Goal: Use online tool/utility: Utilize a website feature to perform a specific function

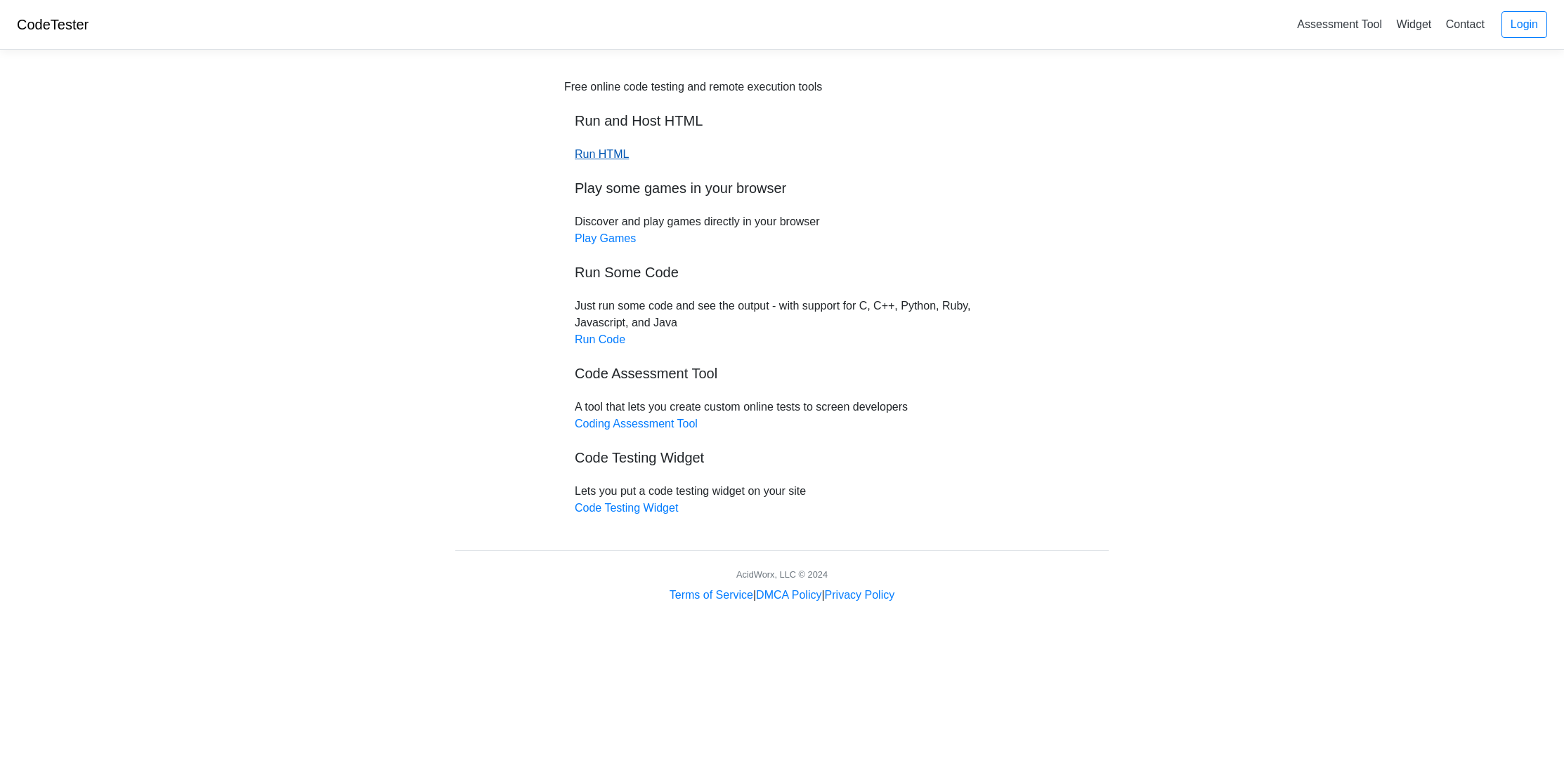
click at [606, 153] on link "Run HTML" at bounding box center [602, 154] width 54 height 12
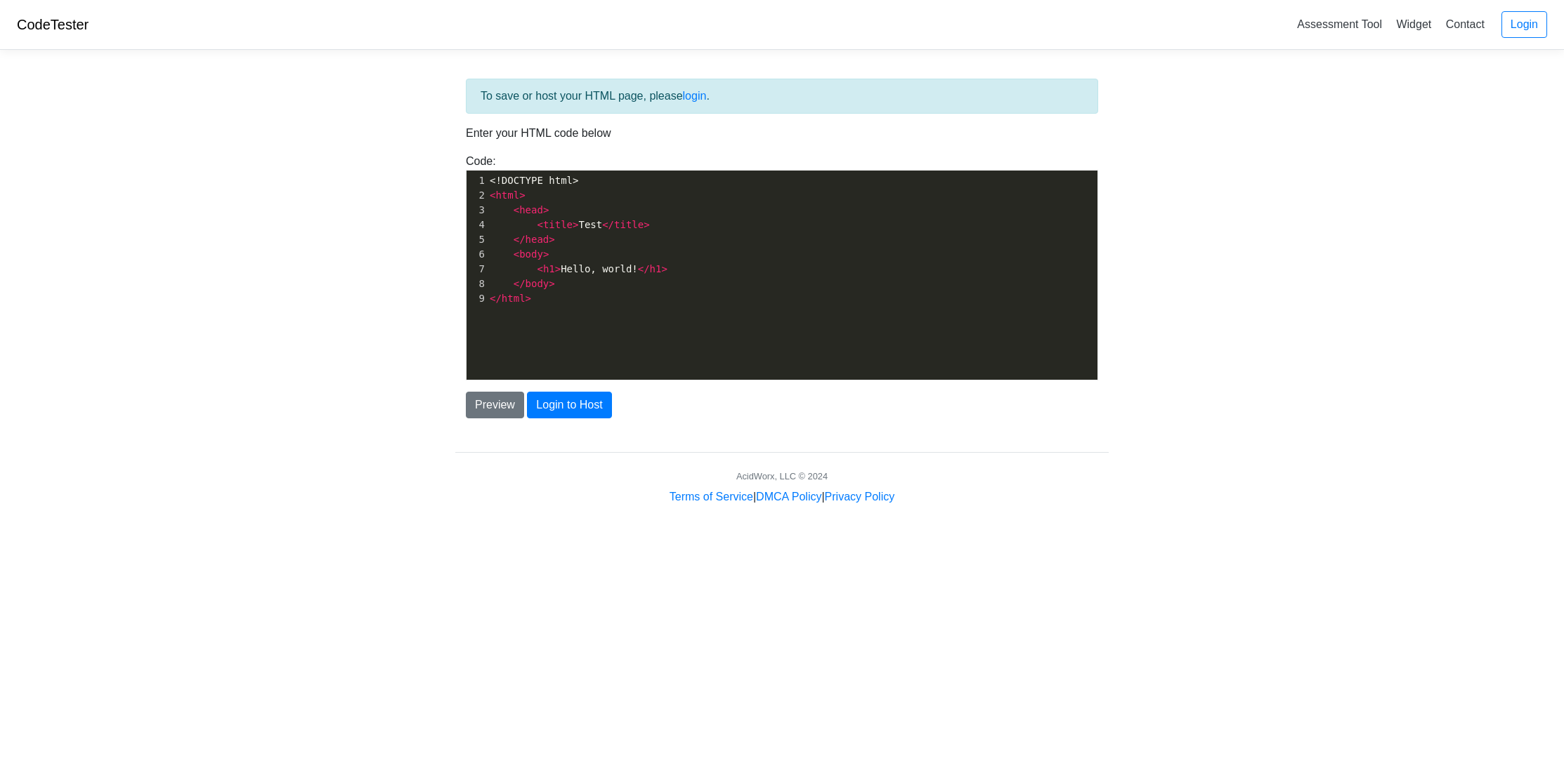
scroll to position [4, 0]
type textarea "<!DOCTYPE html> <html> <head> <title>Test</title> </head> <body> <h1>Hello, wor…"
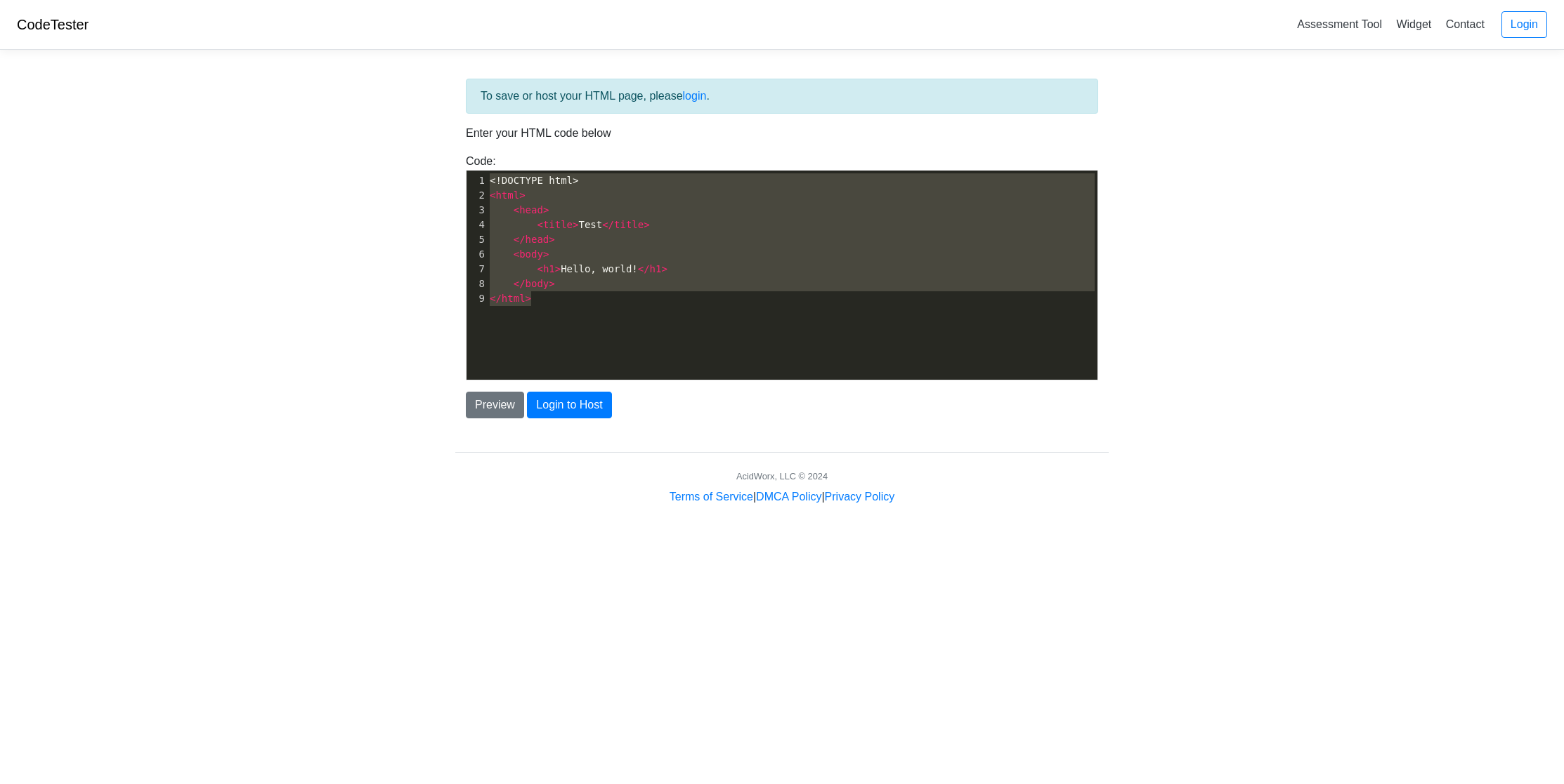
drag, startPoint x: 552, startPoint y: 299, endPoint x: 407, endPoint y: 141, distance: 214.5
click at [407, 141] on body "CodeTester Assessment Tool Widget Contact Login To save or host your HTML page,…" at bounding box center [782, 253] width 1564 height 505
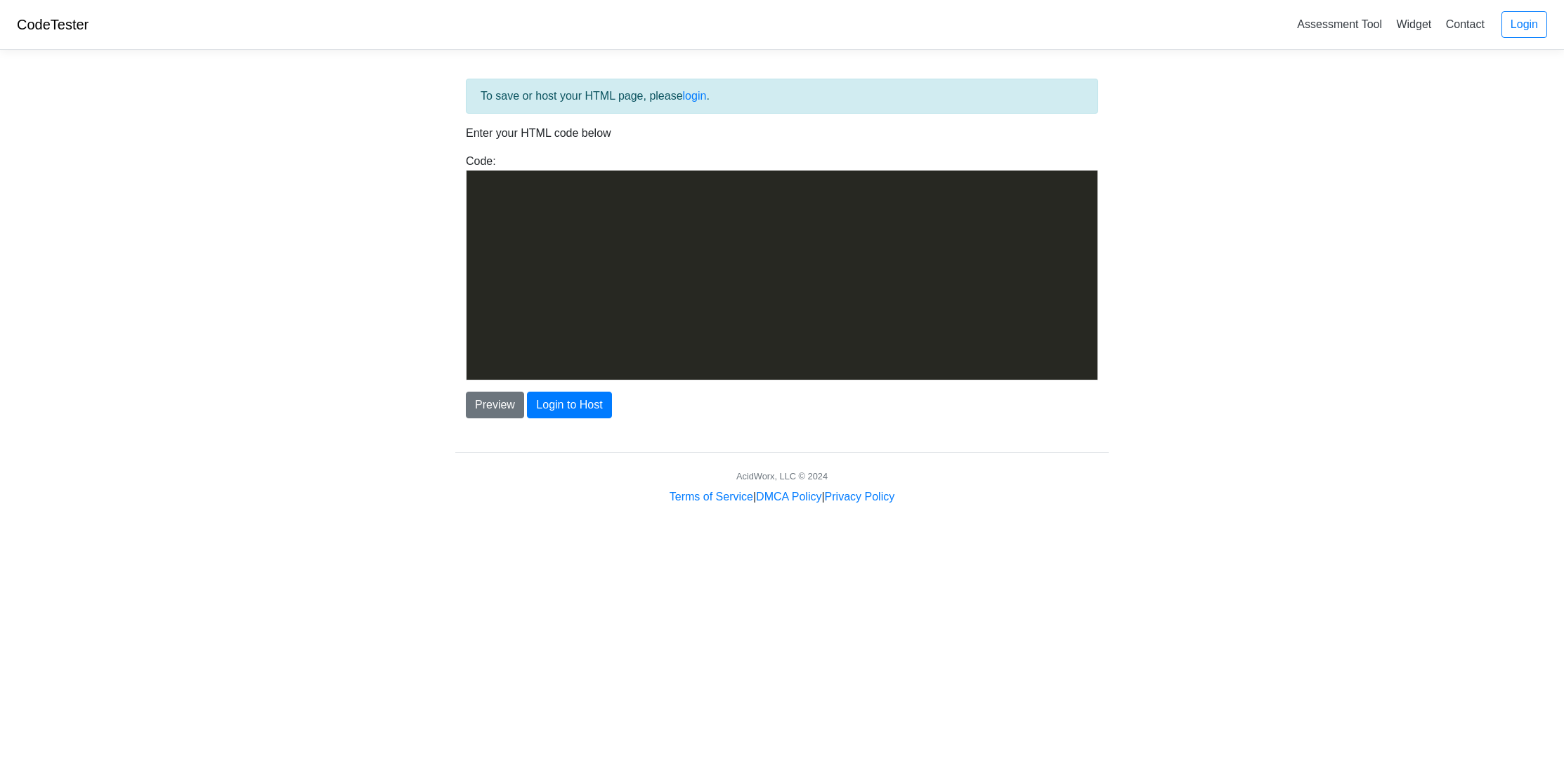
scroll to position [4219, 0]
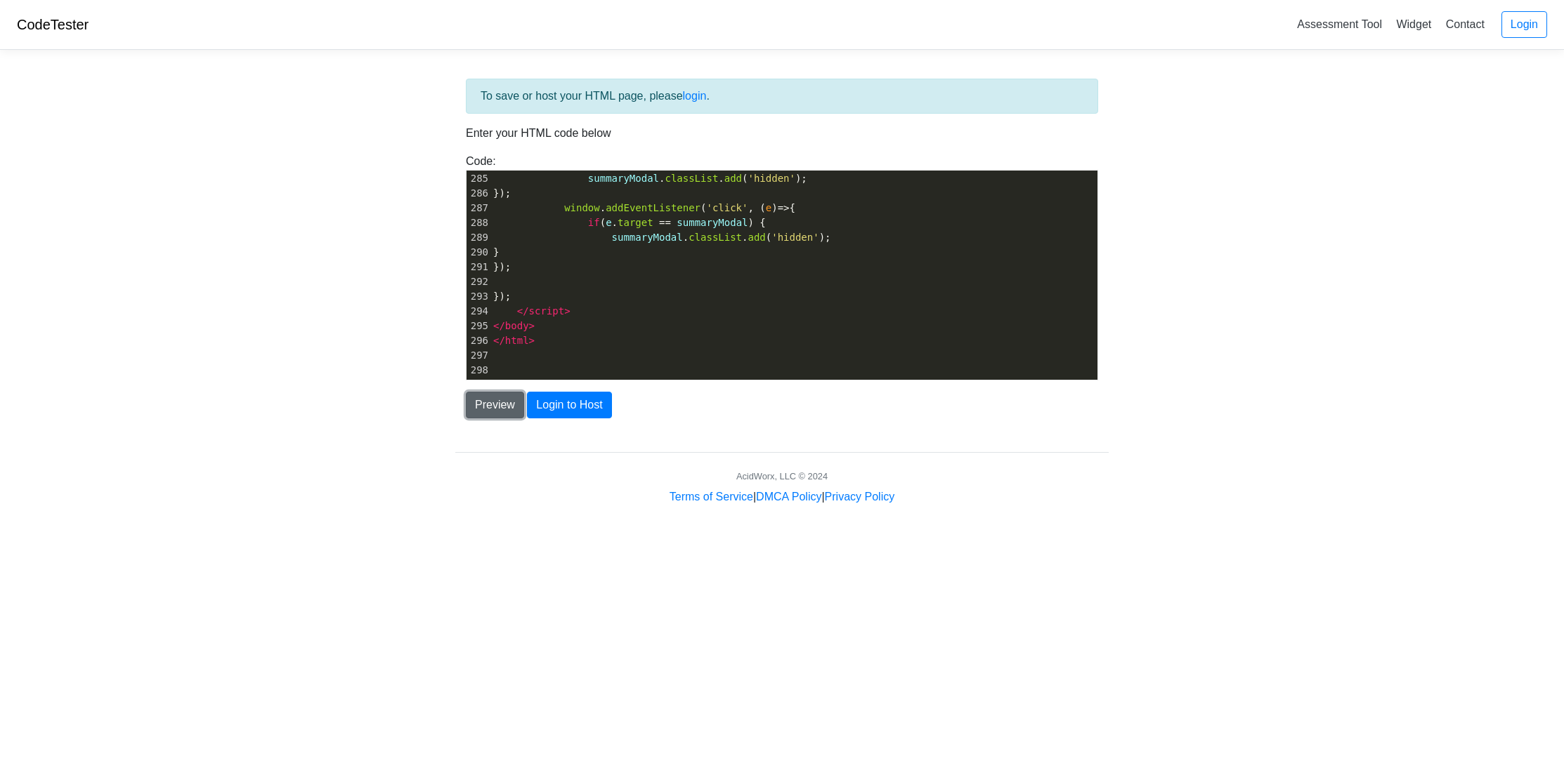
click at [478, 405] on button "Preview" at bounding box center [495, 405] width 58 height 26
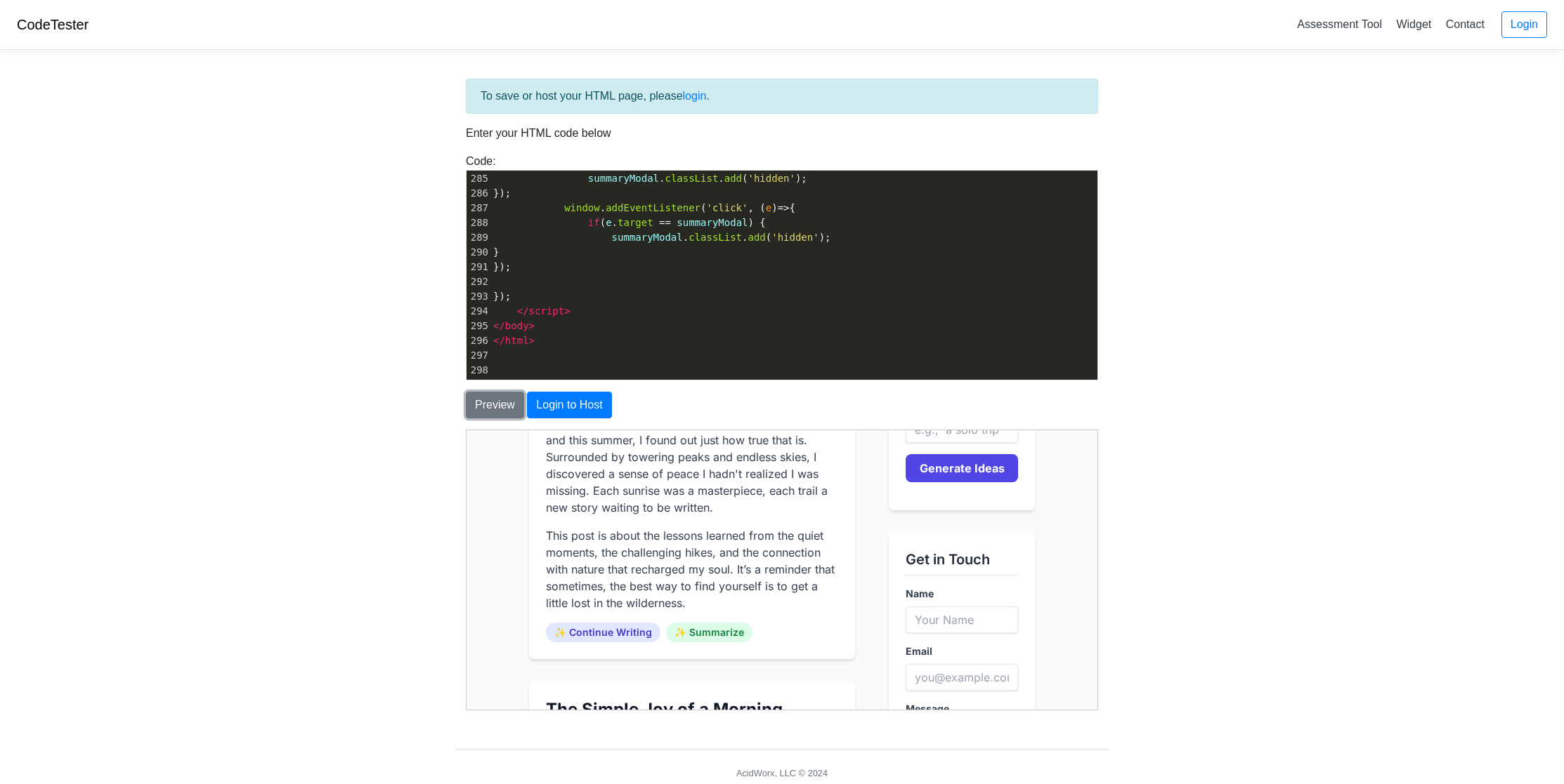
scroll to position [721, 0]
click at [583, 273] on p "Join me as I navigate new challenges, discover hidden passions, and try to make…" at bounding box center [691, 239] width 292 height 67
click at [714, 273] on p "Join me as I navigate new challenges, discover hidden passions, and try to make…" at bounding box center [691, 239] width 292 height 67
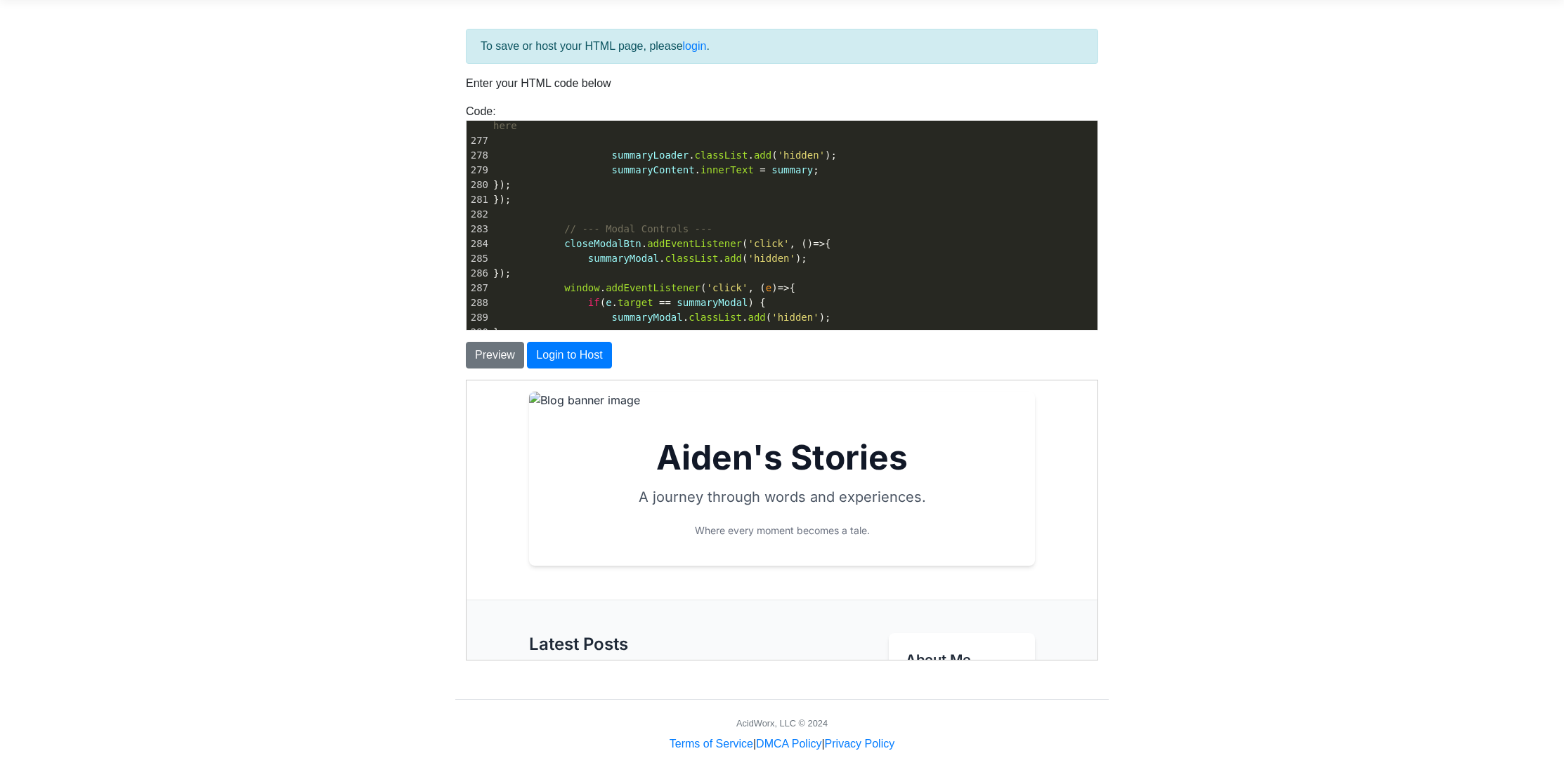
scroll to position [4089, 0]
